Goal: Transaction & Acquisition: Obtain resource

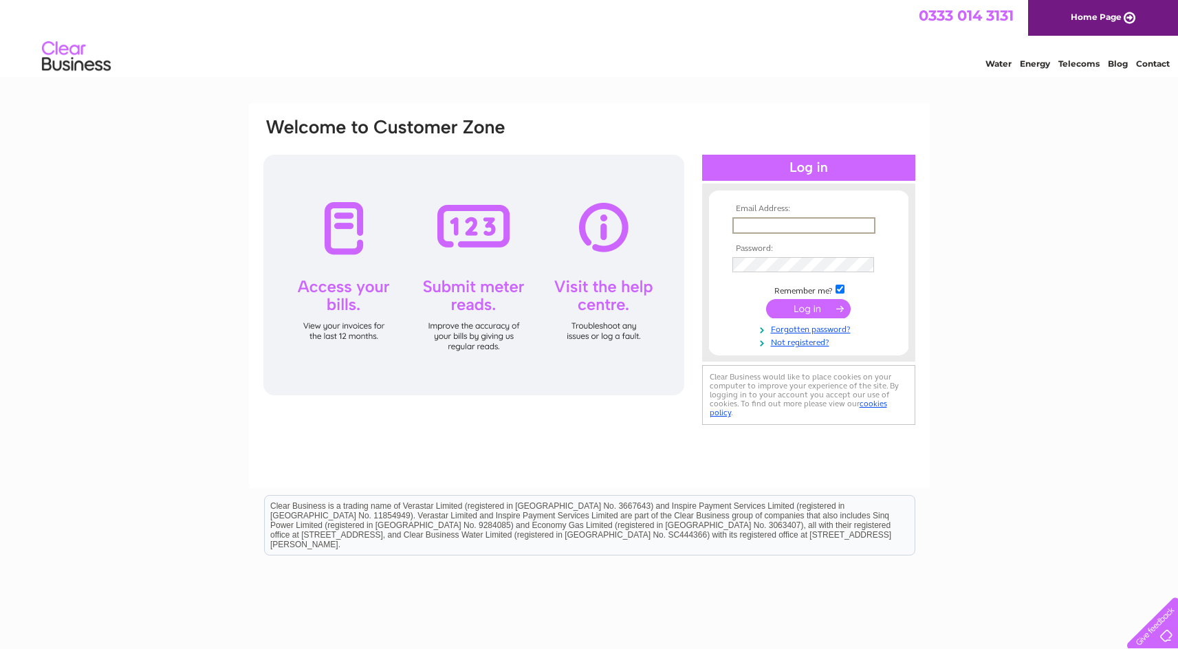
click at [745, 223] on input "text" at bounding box center [803, 225] width 143 height 17
type input "[PERSON_NAME][EMAIL_ADDRESS][PERSON_NAME][DOMAIN_NAME]"
click at [802, 307] on input "submit" at bounding box center [808, 308] width 85 height 19
click at [811, 311] on input "submit" at bounding box center [808, 308] width 85 height 19
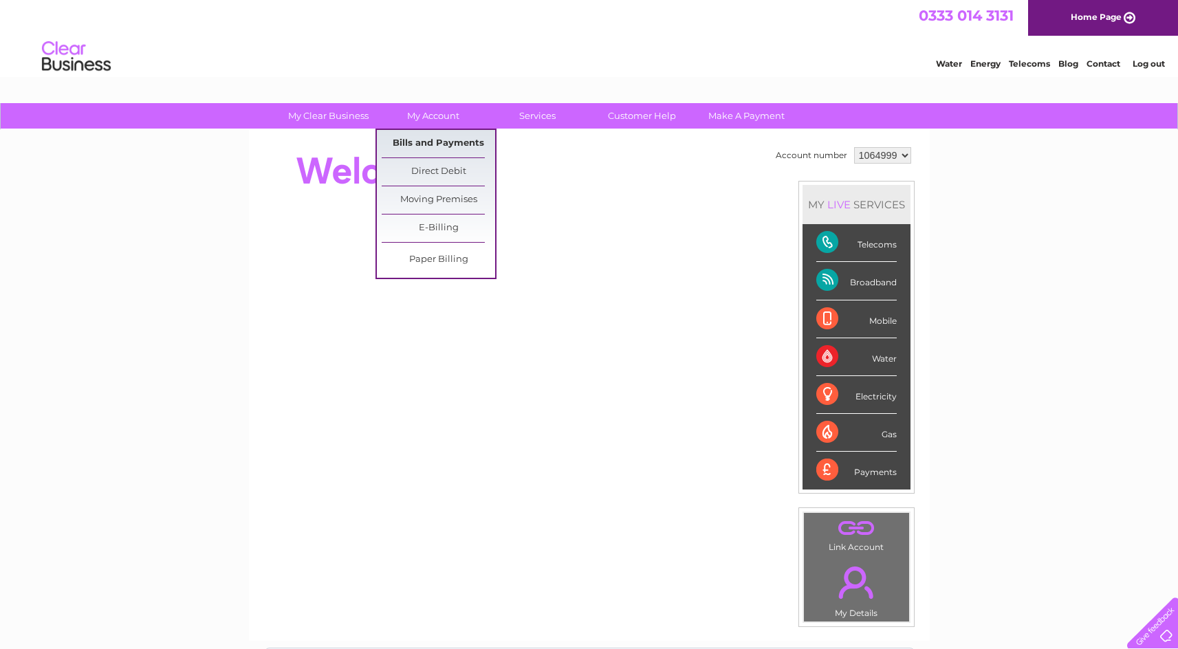
click at [421, 141] on link "Bills and Payments" at bounding box center [438, 144] width 113 height 28
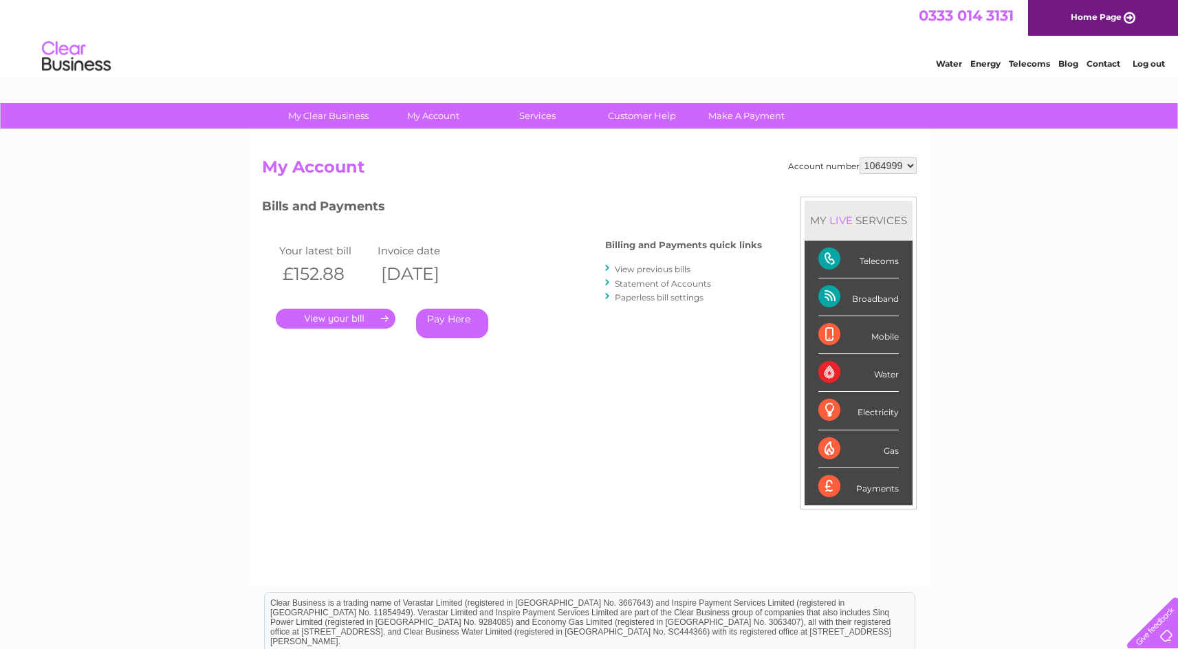
click at [346, 316] on link "." at bounding box center [336, 319] width 120 height 20
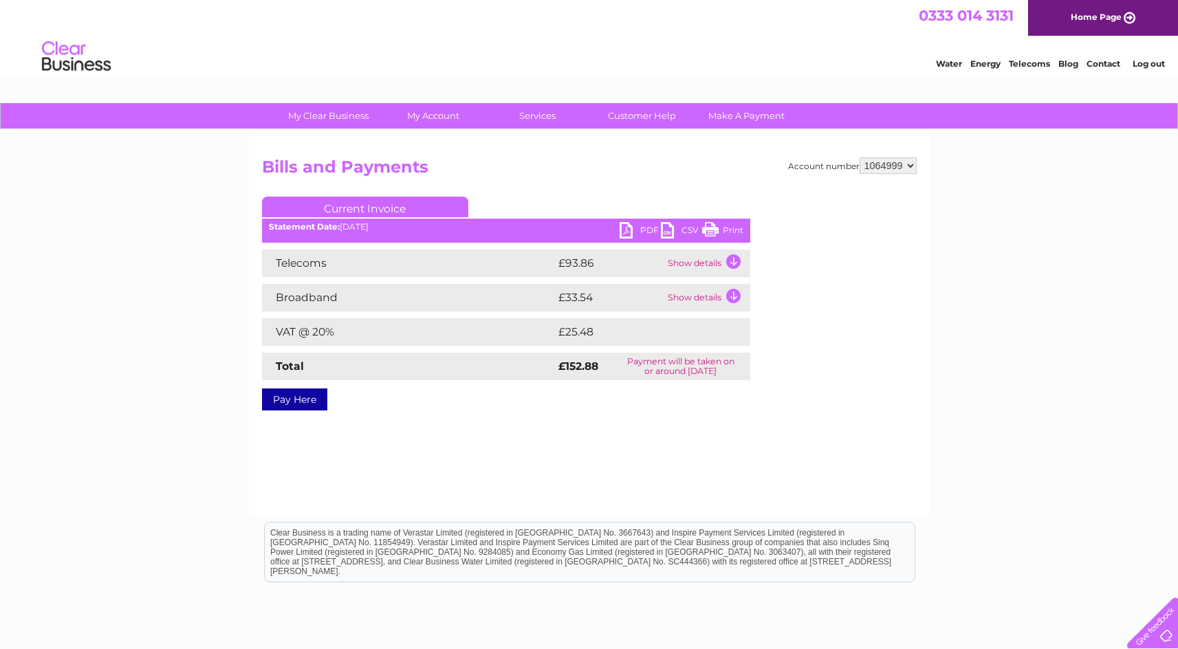
click at [626, 230] on link "PDF" at bounding box center [639, 232] width 41 height 20
click at [914, 163] on select "1064999 1065001 1071873 1071876" at bounding box center [887, 165] width 57 height 17
select select "1065001"
click at [859, 157] on select "1064999 1065001 1071873 1071876" at bounding box center [887, 165] width 57 height 17
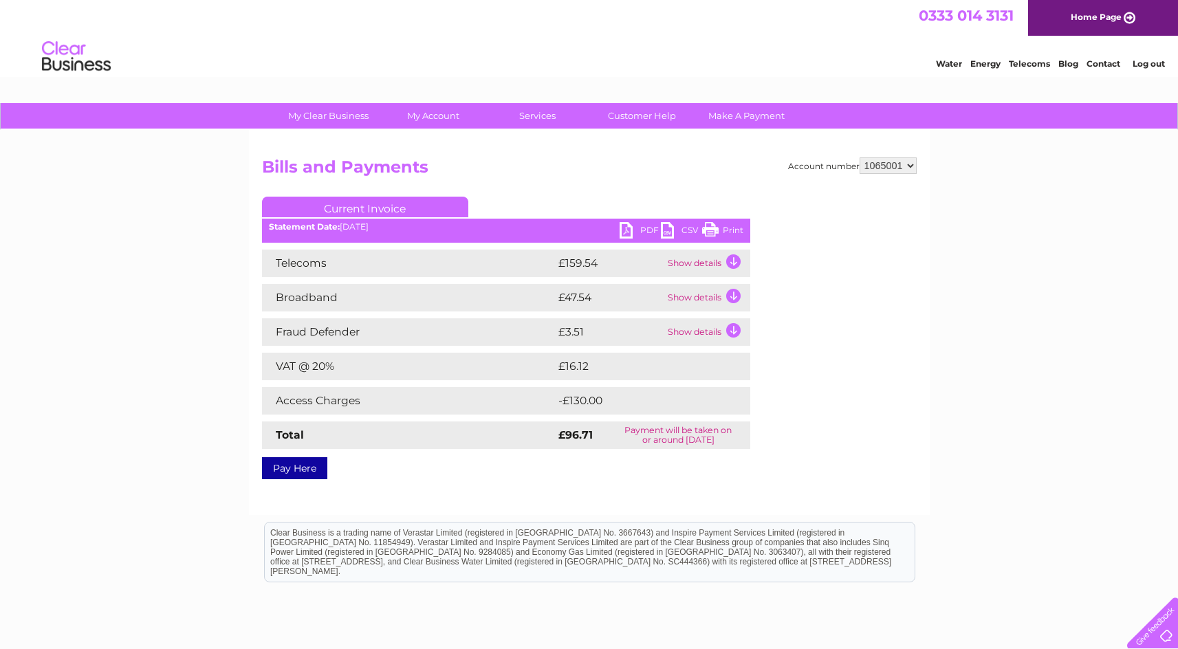
click at [626, 232] on link "PDF" at bounding box center [639, 232] width 41 height 20
click at [1147, 65] on link "Log out" at bounding box center [1148, 63] width 32 height 10
